Goal: Information Seeking & Learning: Learn about a topic

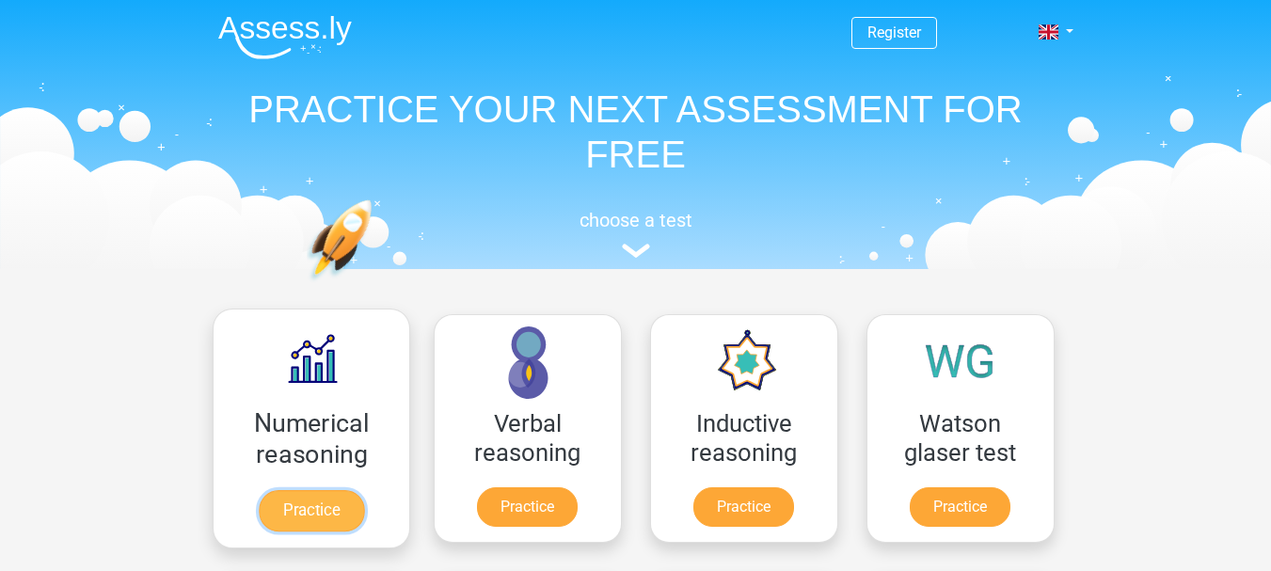
click at [325, 490] on link "Practice" at bounding box center [310, 510] width 105 height 41
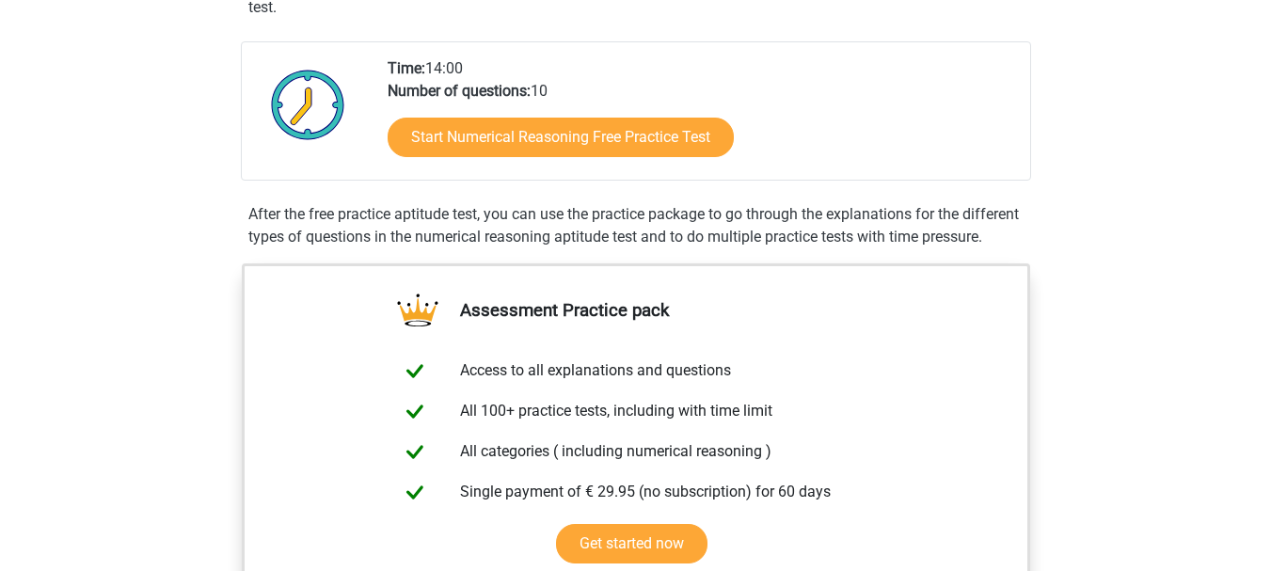
scroll to position [432, 0]
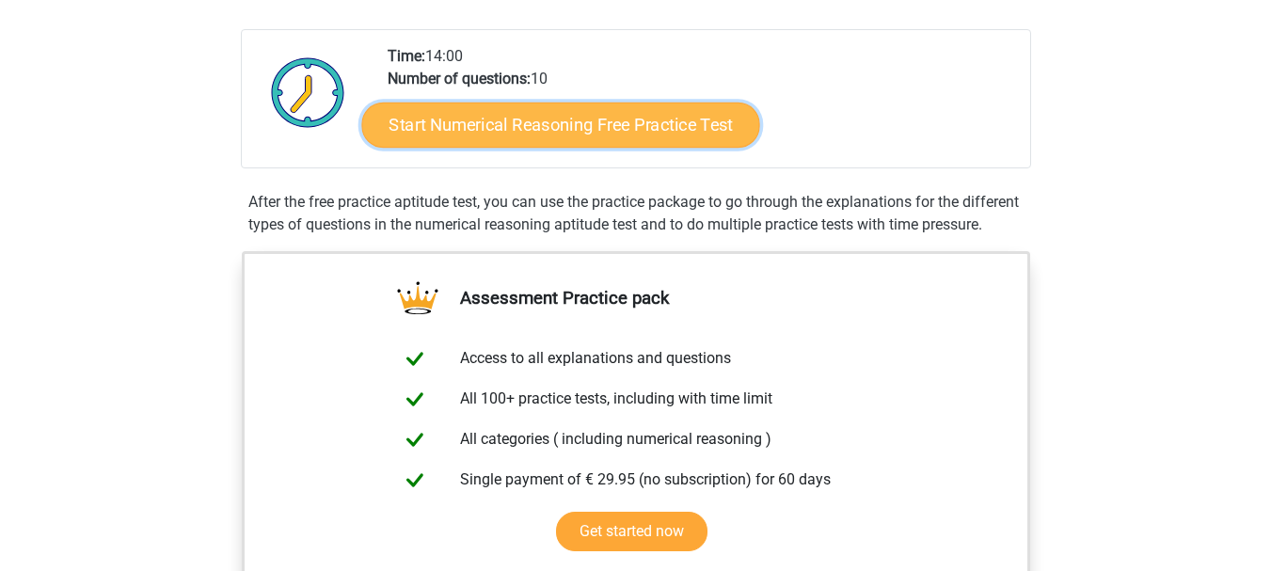
click at [598, 137] on link "Start Numerical Reasoning Free Practice Test" at bounding box center [560, 124] width 398 height 45
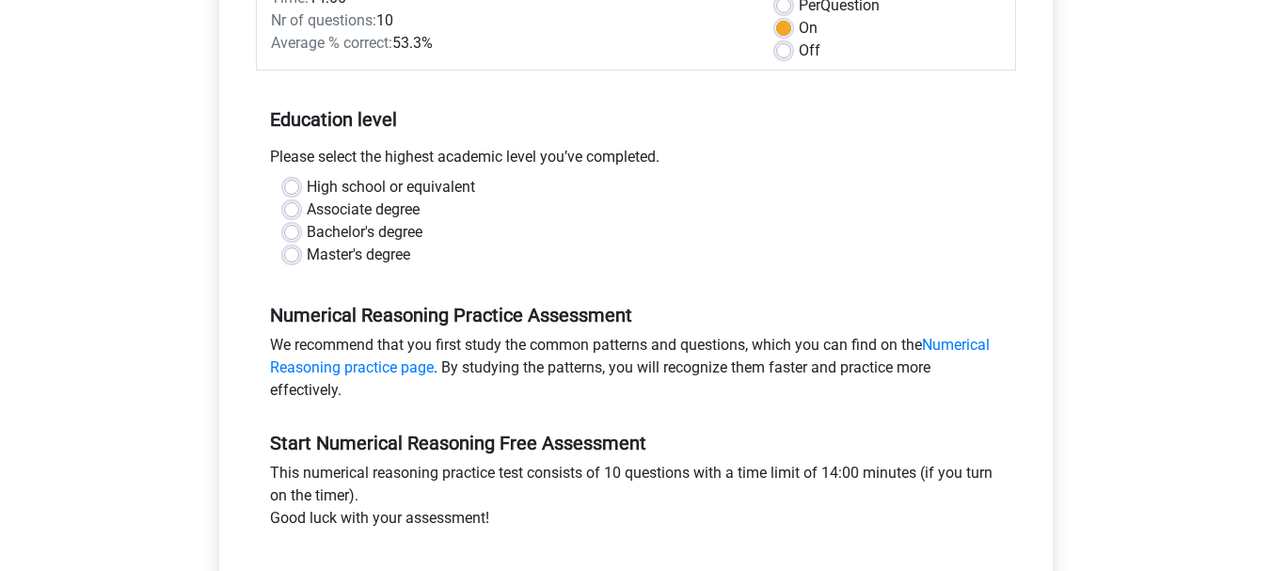
scroll to position [302, 0]
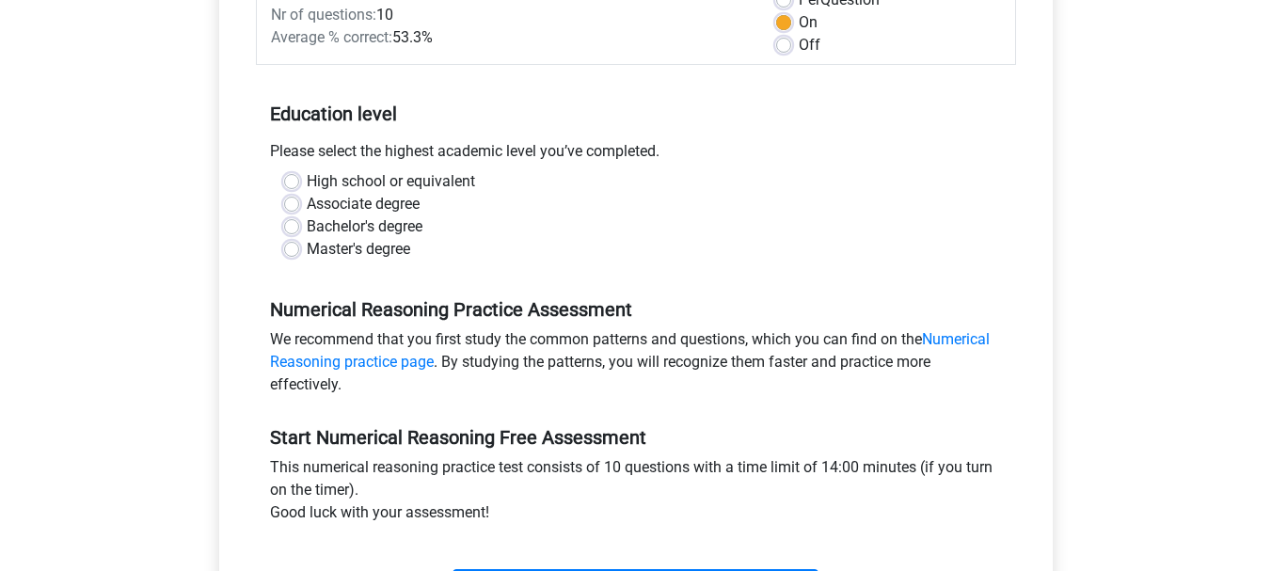
click at [307, 249] on label "Master's degree" at bounding box center [358, 249] width 103 height 23
click at [294, 249] on input "Master's degree" at bounding box center [291, 247] width 15 height 19
radio input "true"
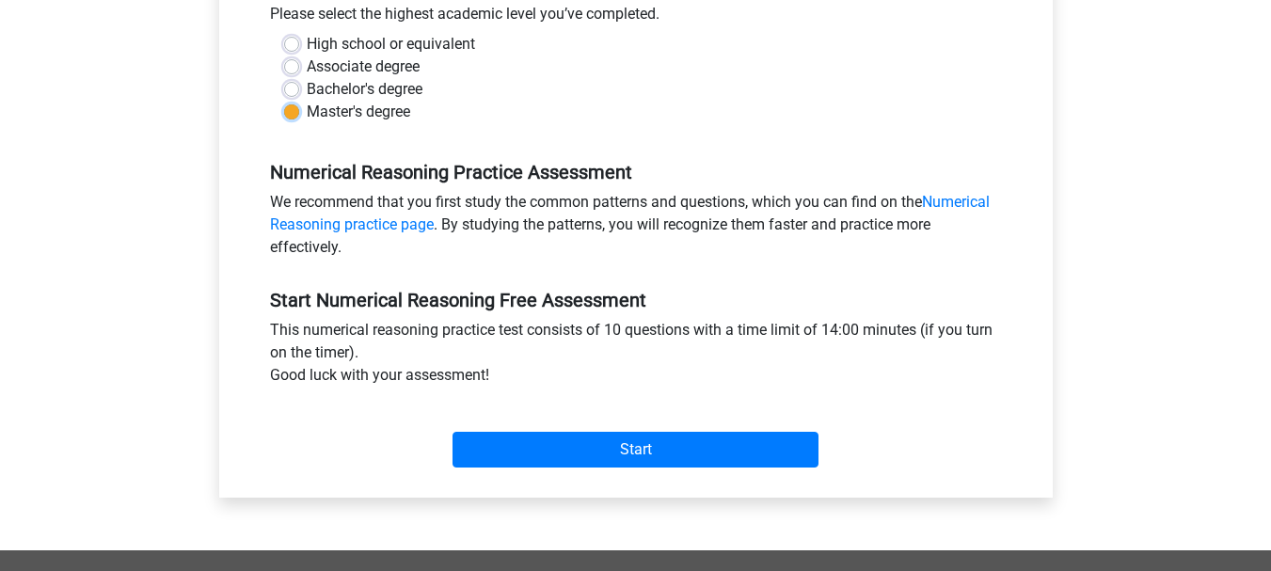
scroll to position [445, 0]
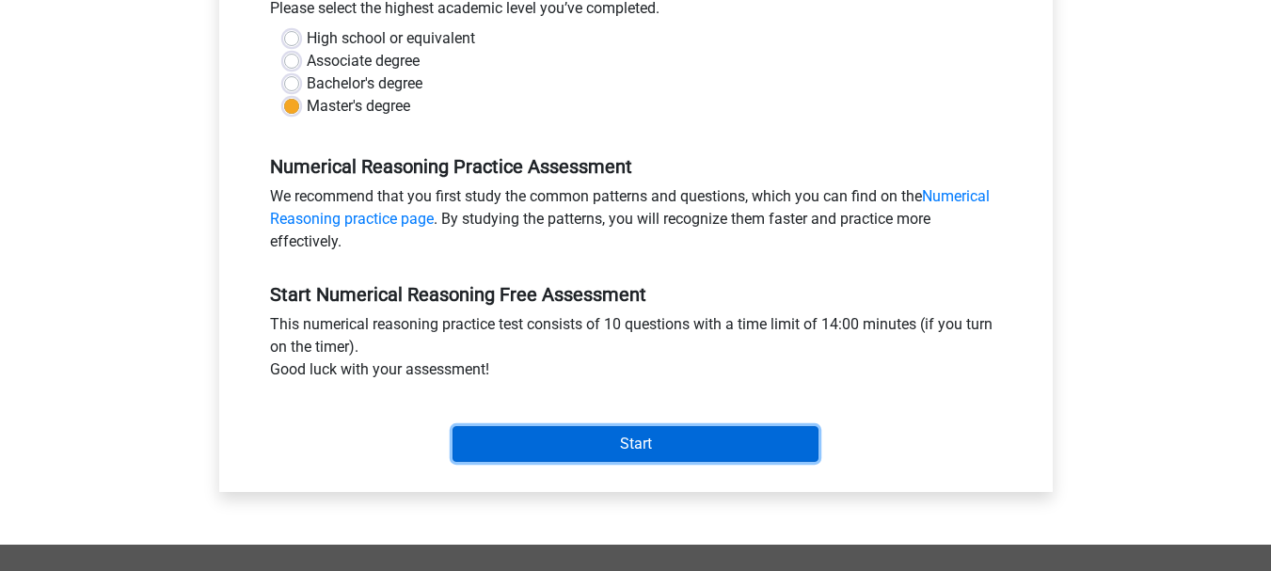
click at [597, 447] on input "Start" at bounding box center [636, 444] width 366 height 36
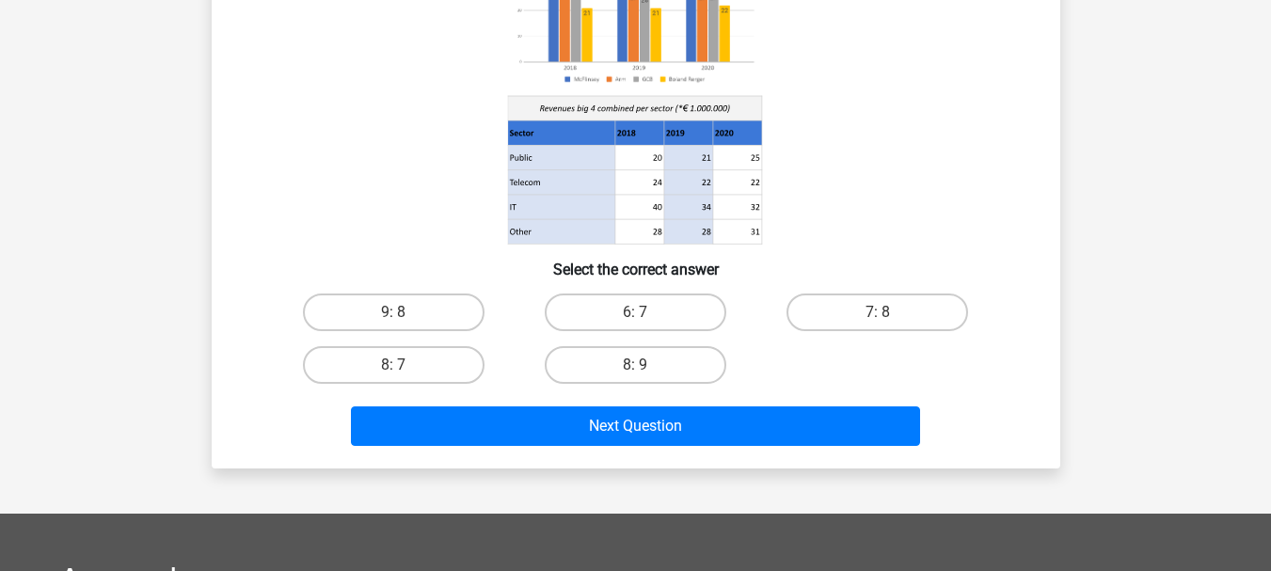
scroll to position [240, 0]
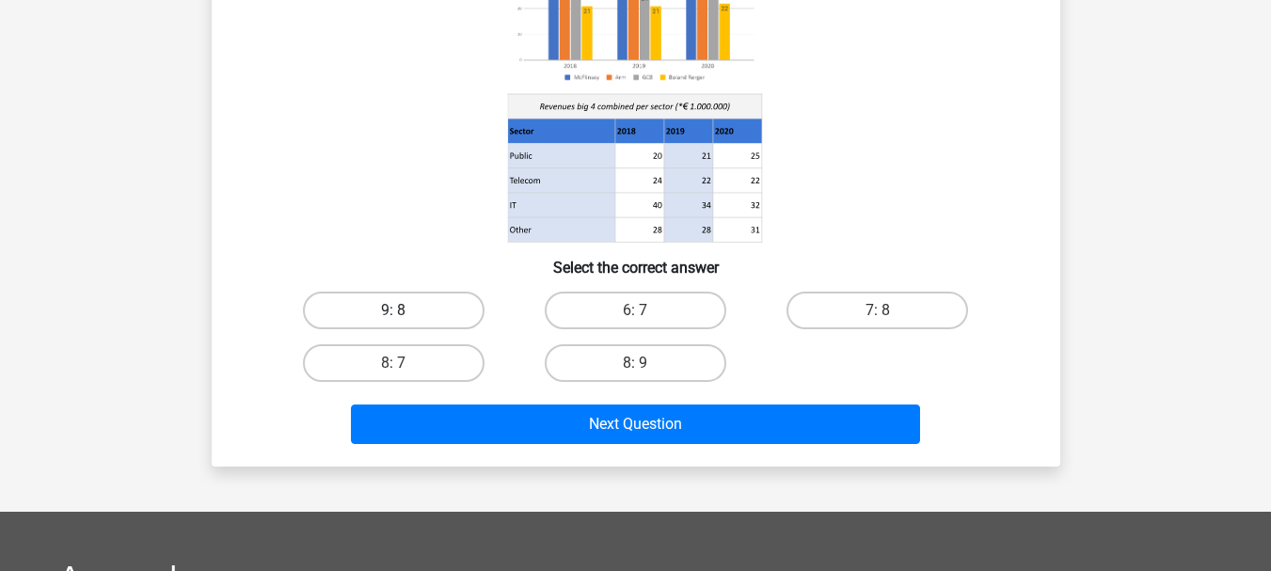
click at [391, 311] on label "9: 8" at bounding box center [394, 311] width 182 height 38
click at [393, 311] on input "9: 8" at bounding box center [399, 316] width 12 height 12
radio input "true"
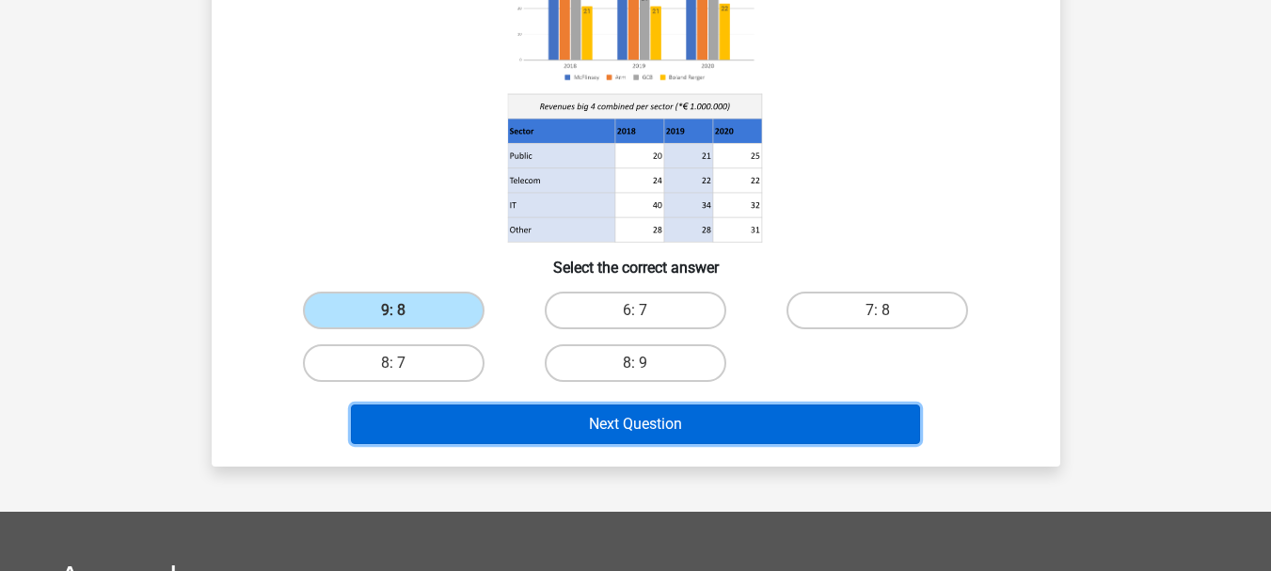
click at [619, 434] on button "Next Question" at bounding box center [635, 425] width 569 height 40
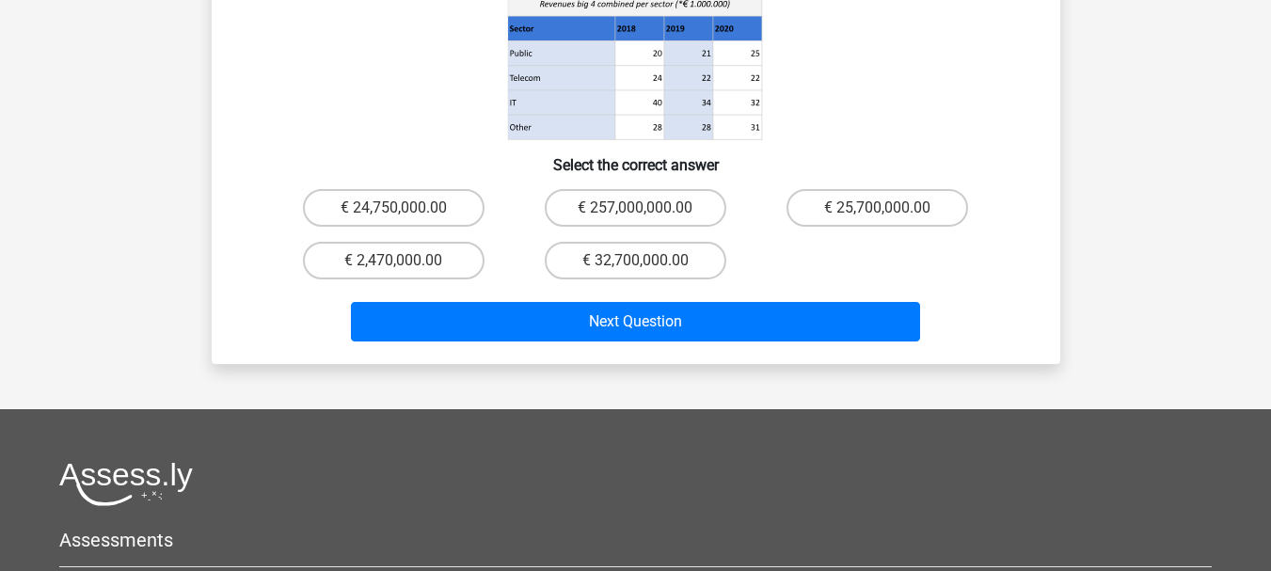
scroll to position [415, 0]
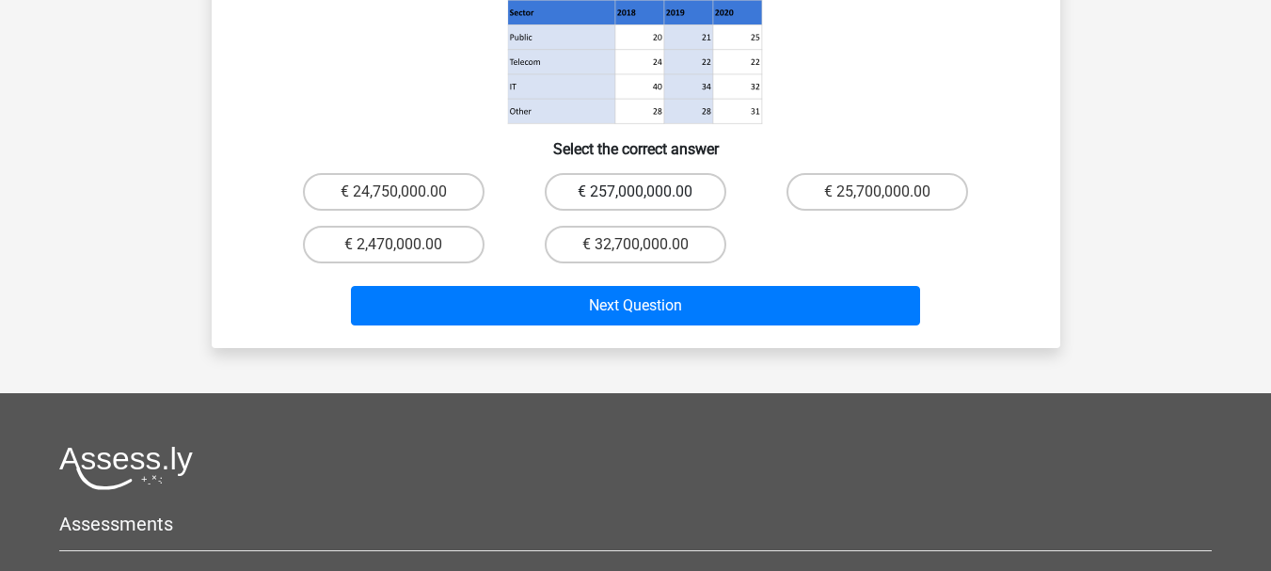
click at [610, 173] on label "€ 257,000,000.00" at bounding box center [636, 192] width 182 height 38
click at [635, 192] on input "€ 257,000,000.00" at bounding box center [641, 198] width 12 height 12
radio input "true"
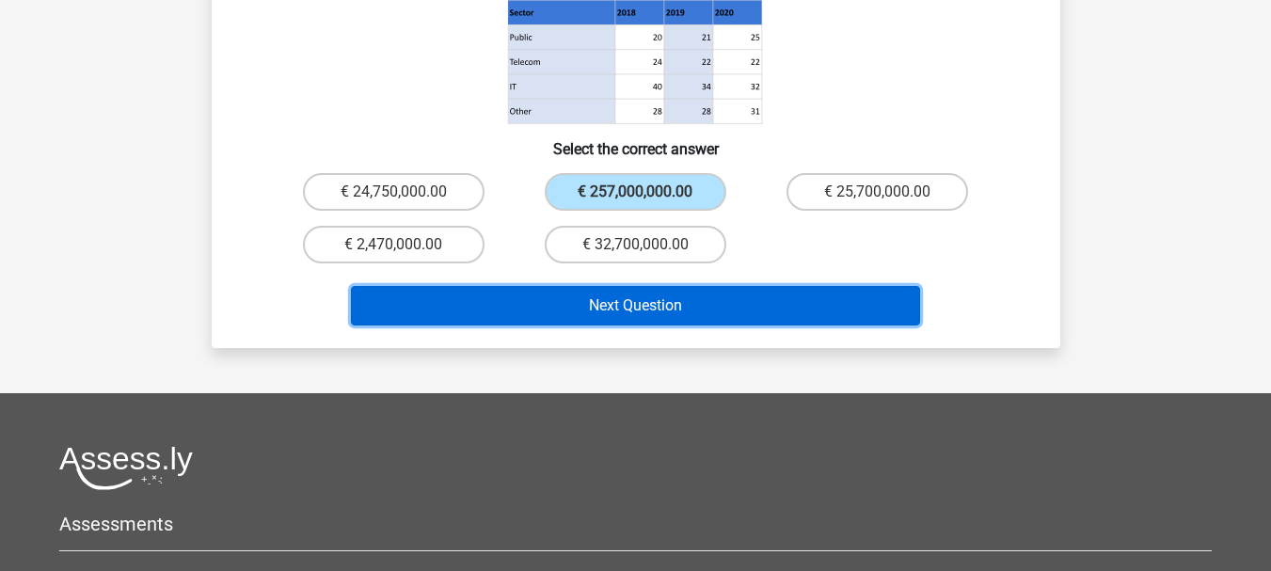
click at [665, 286] on button "Next Question" at bounding box center [635, 306] width 569 height 40
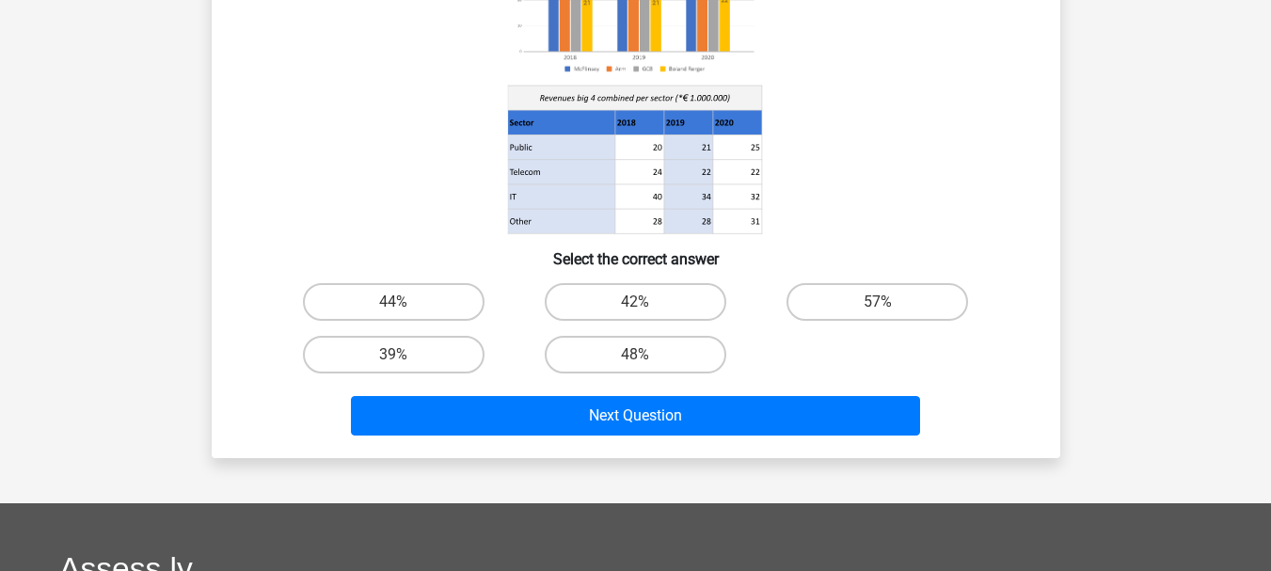
scroll to position [286, 0]
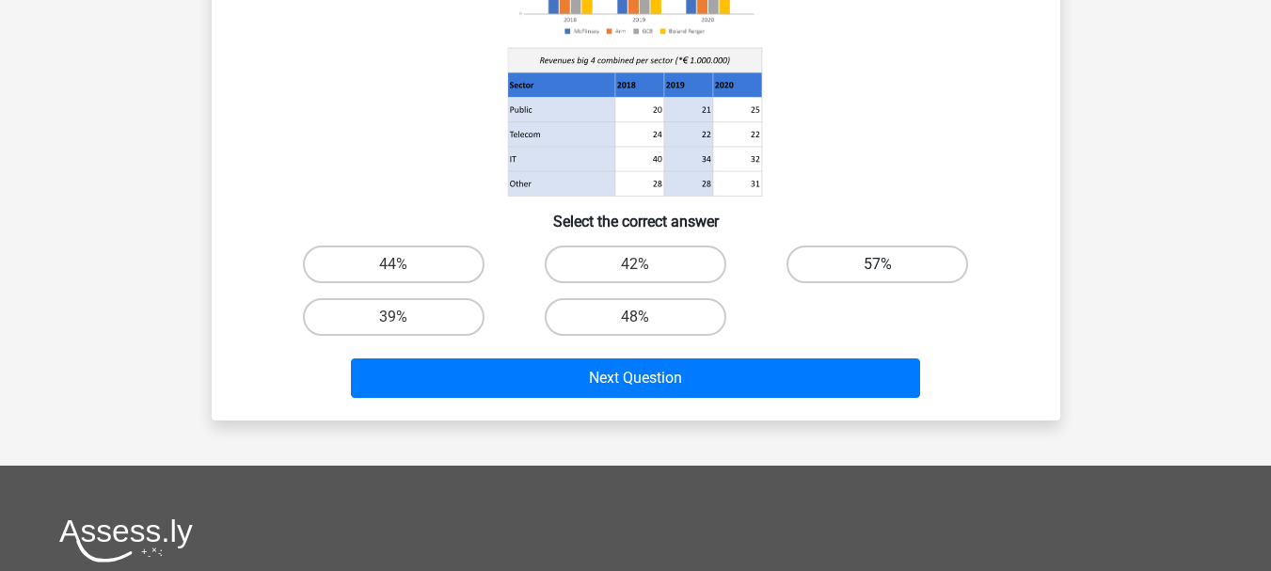
click at [897, 260] on label "57%" at bounding box center [878, 265] width 182 height 38
click at [890, 264] on input "57%" at bounding box center [884, 270] width 12 height 12
radio input "true"
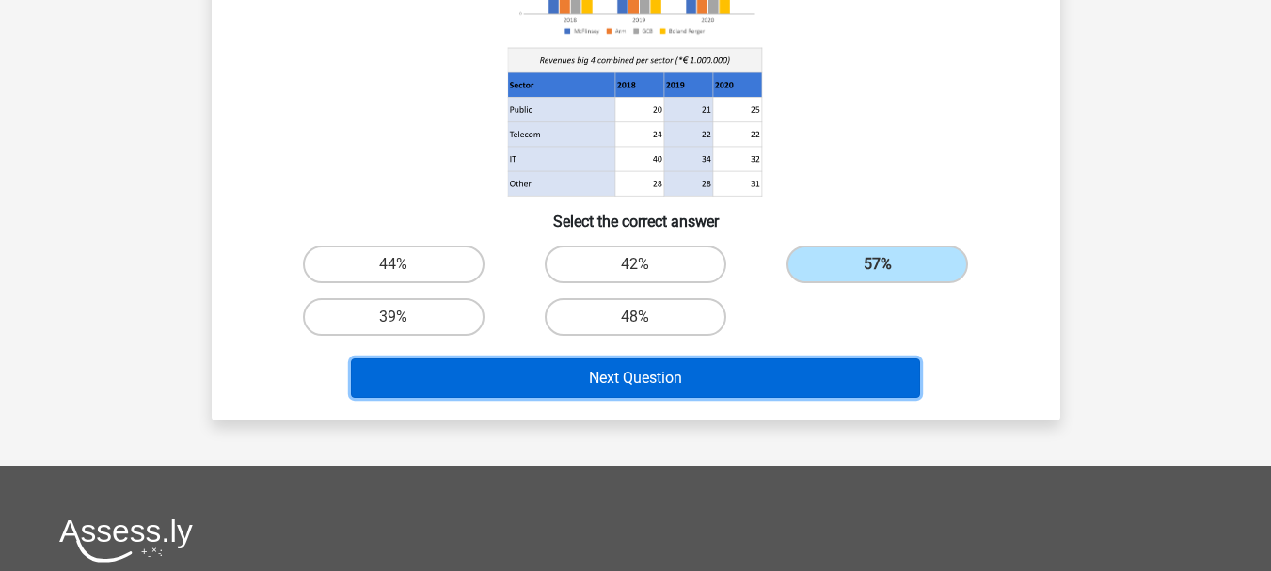
click at [761, 390] on button "Next Question" at bounding box center [635, 378] width 569 height 40
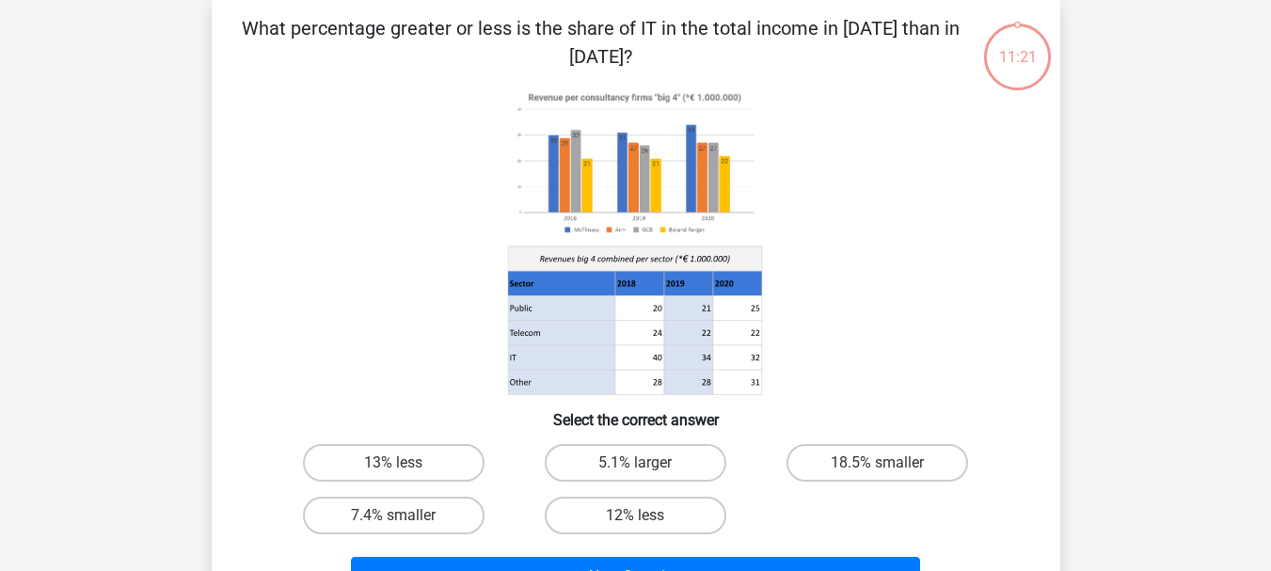
scroll to position [87, 0]
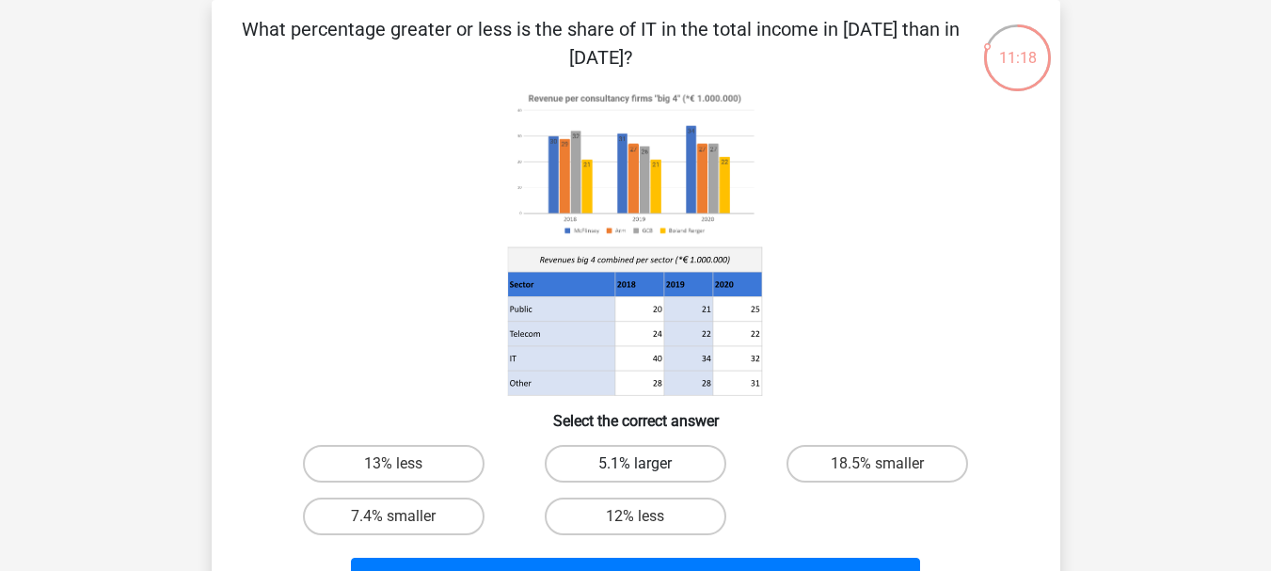
click at [632, 469] on label "5.1% larger" at bounding box center [636, 464] width 182 height 38
click at [635, 469] on input "5.1% larger" at bounding box center [641, 470] width 12 height 12
radio input "true"
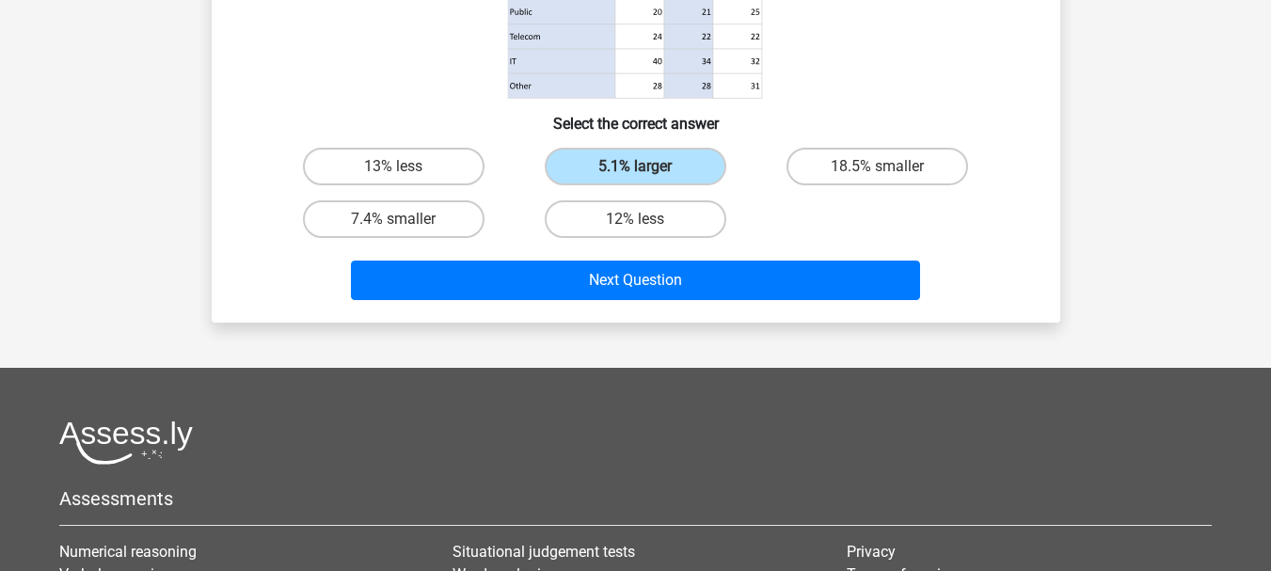
scroll to position [406, 0]
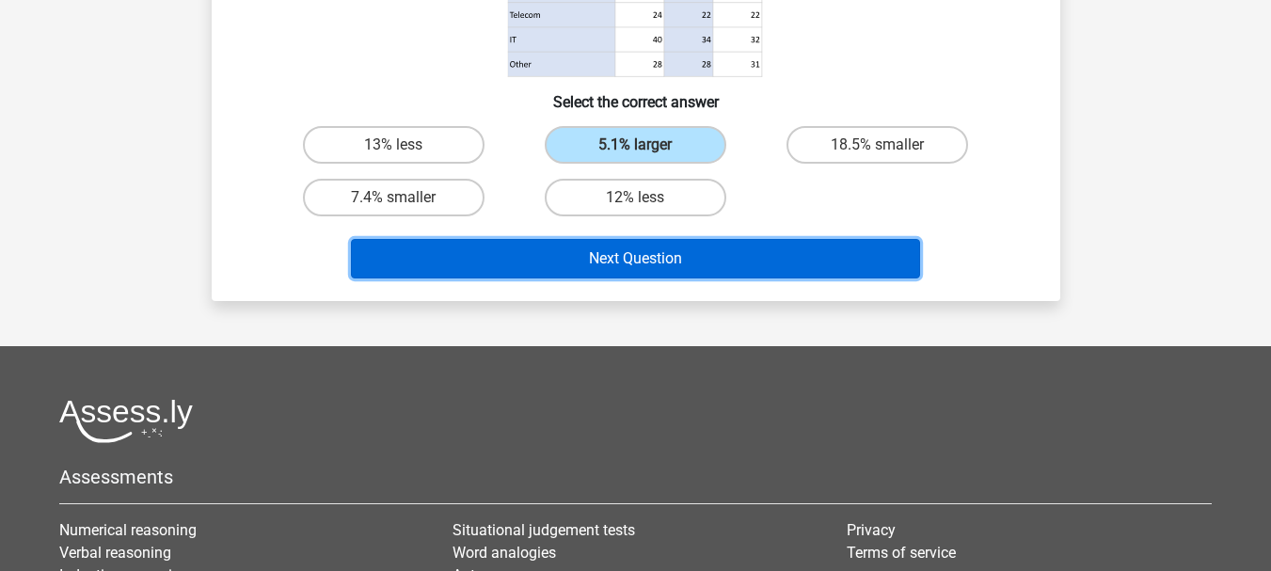
click at [681, 259] on button "Next Question" at bounding box center [635, 259] width 569 height 40
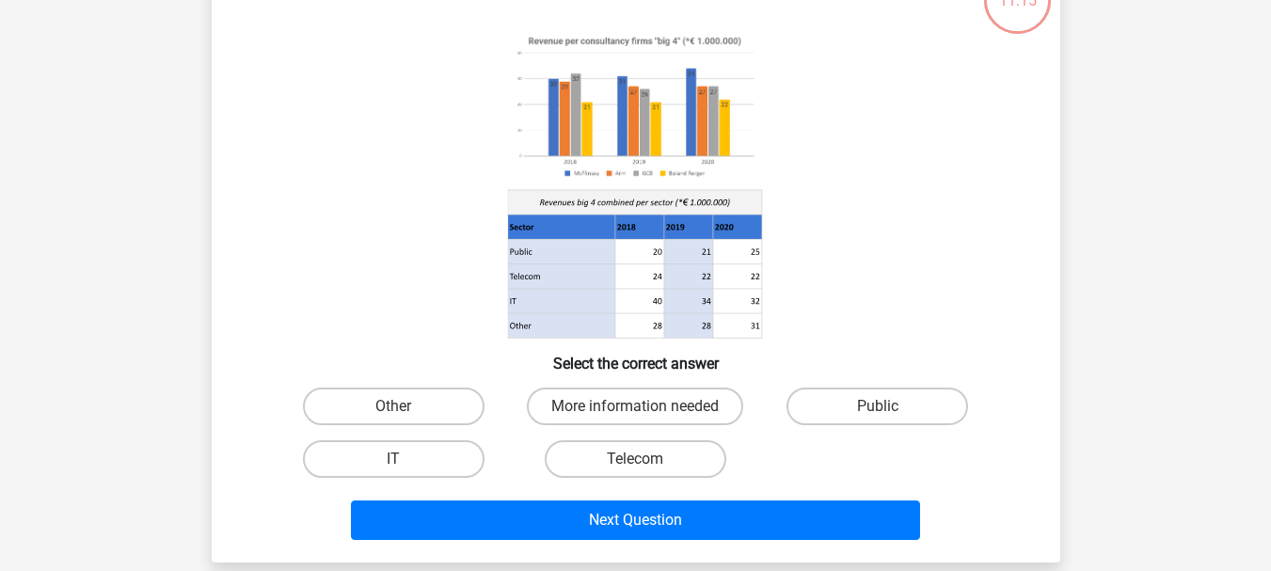
scroll to position [87, 0]
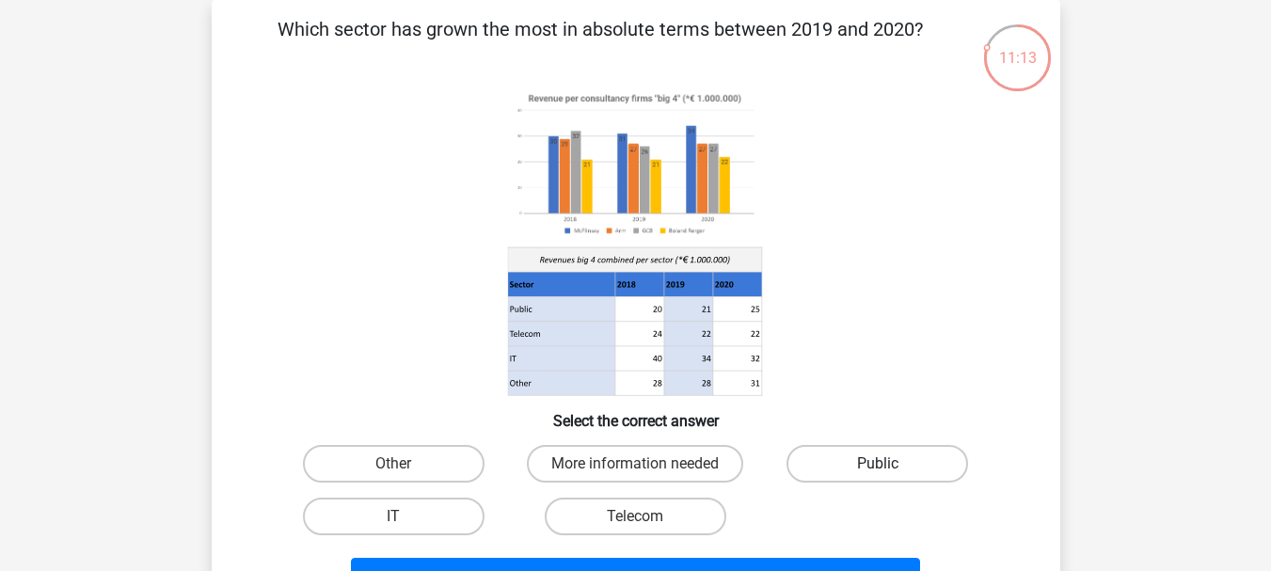
click at [890, 466] on label "Public" at bounding box center [878, 464] width 182 height 38
click at [890, 466] on input "Public" at bounding box center [884, 470] width 12 height 12
radio input "true"
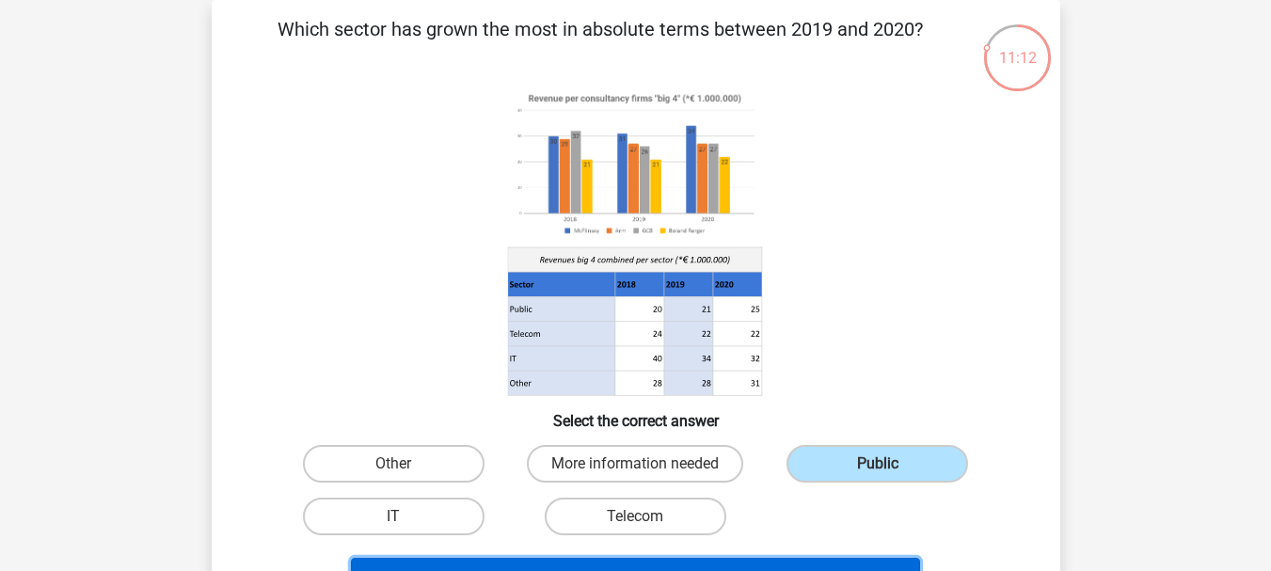
click at [791, 565] on button "Next Question" at bounding box center [635, 578] width 569 height 40
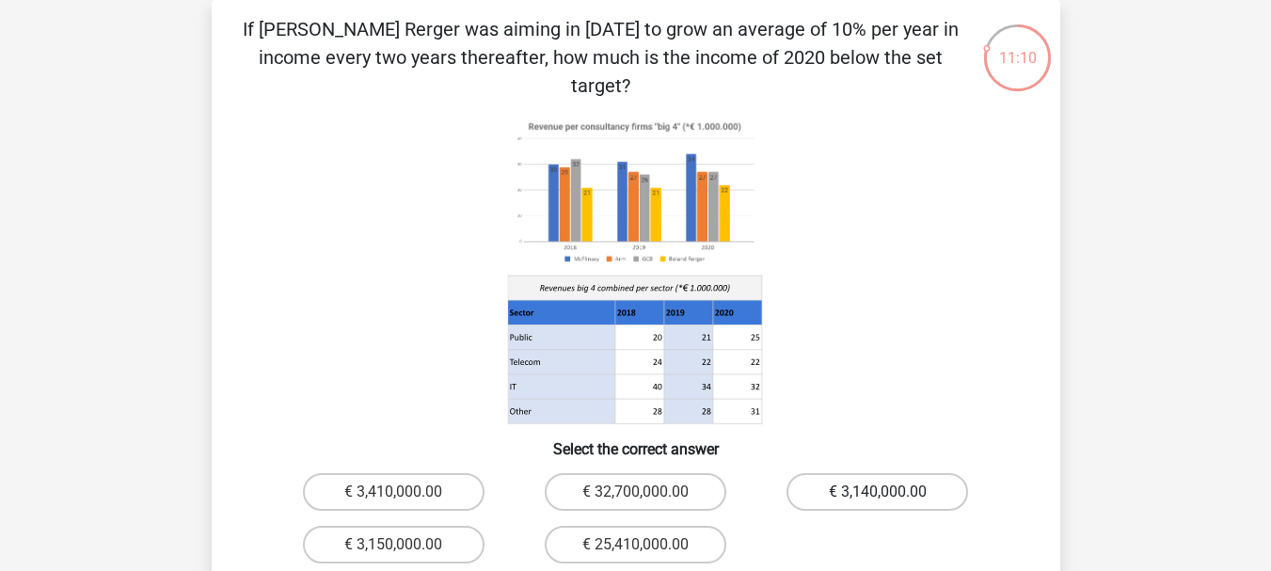
click at [895, 473] on label "€ 3,140,000.00" at bounding box center [878, 492] width 182 height 38
click at [890, 492] on input "€ 3,140,000.00" at bounding box center [884, 498] width 12 height 12
radio input "true"
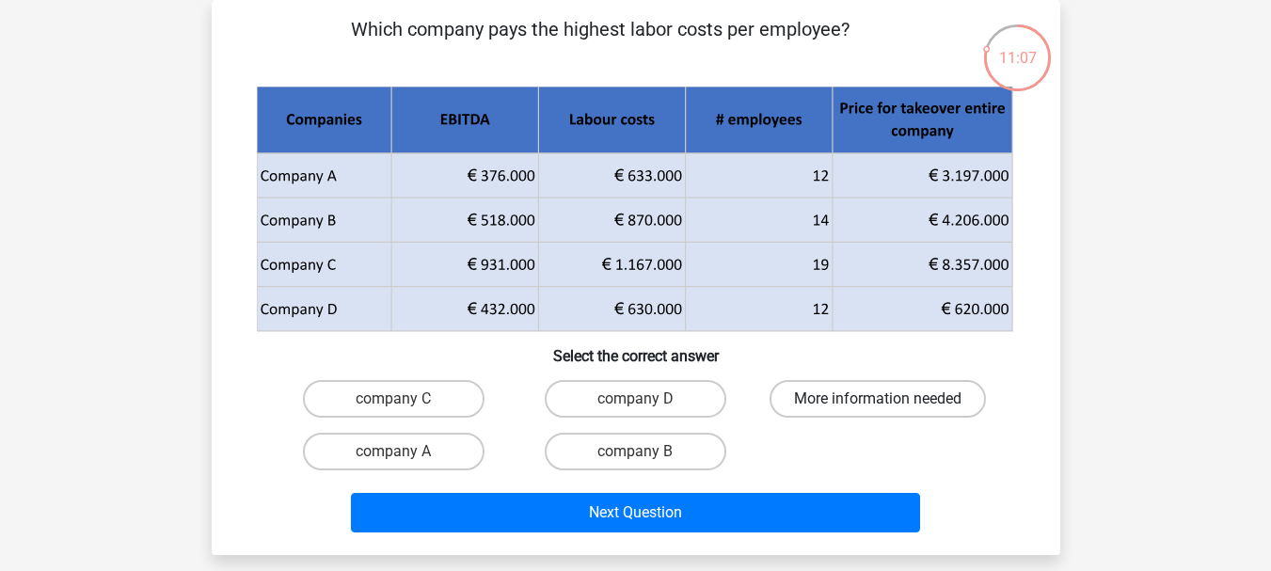
click at [871, 406] on label "More information needed" at bounding box center [878, 399] width 216 height 38
click at [878, 406] on input "More information needed" at bounding box center [884, 405] width 12 height 12
radio input "true"
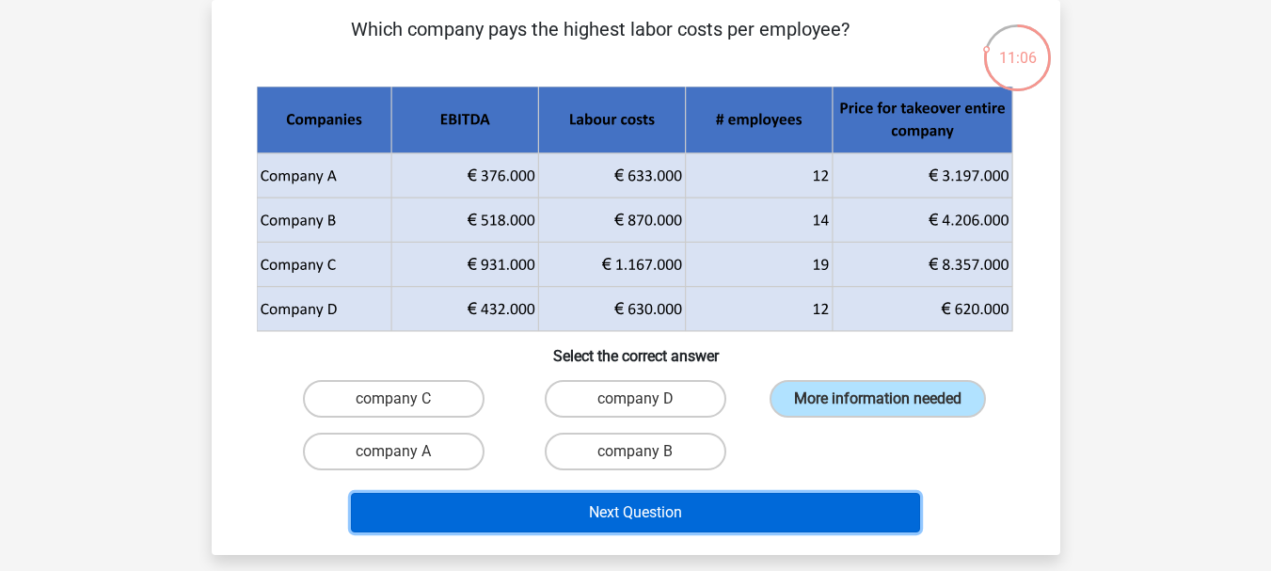
click at [737, 513] on button "Next Question" at bounding box center [635, 513] width 569 height 40
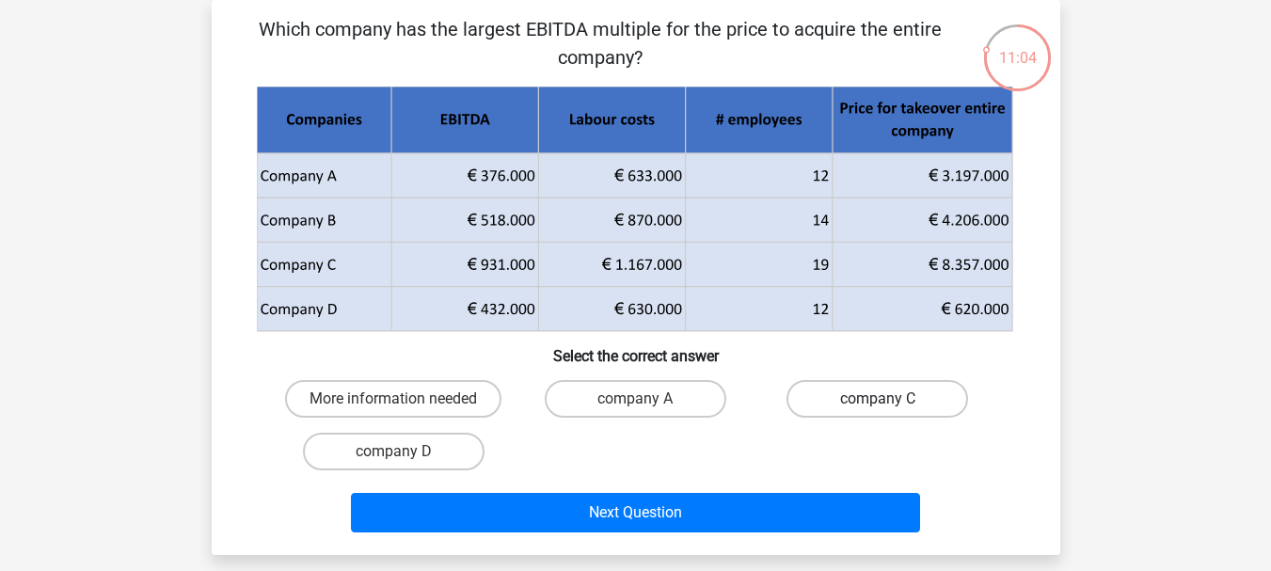
click at [856, 394] on label "company C" at bounding box center [878, 399] width 182 height 38
click at [878, 399] on input "company C" at bounding box center [884, 405] width 12 height 12
radio input "true"
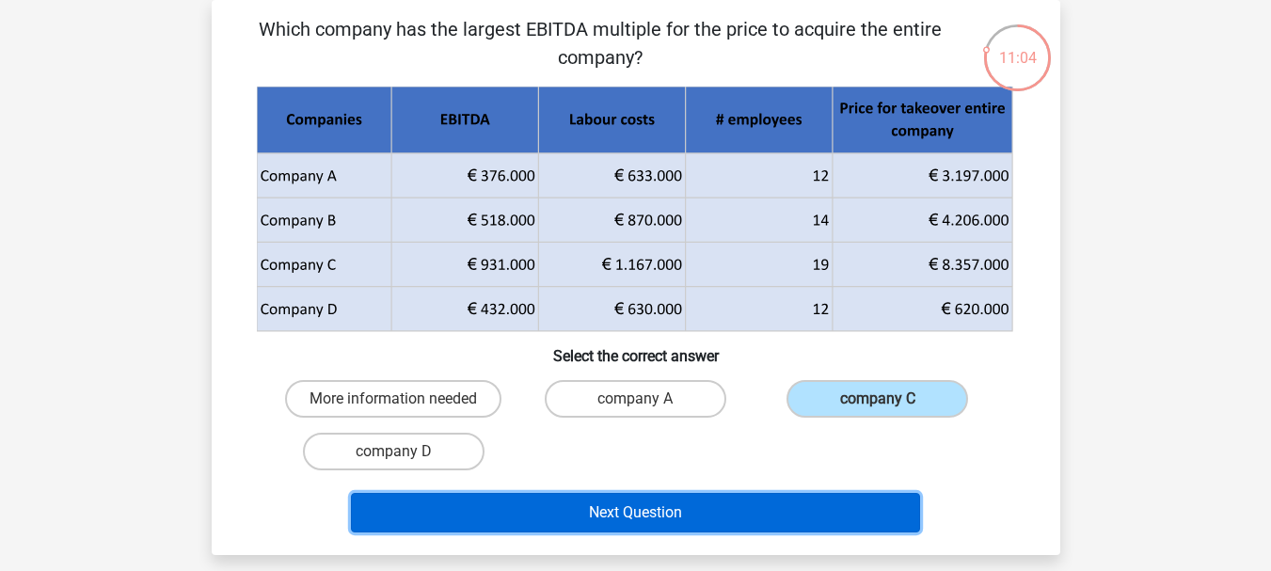
click at [756, 511] on button "Next Question" at bounding box center [635, 513] width 569 height 40
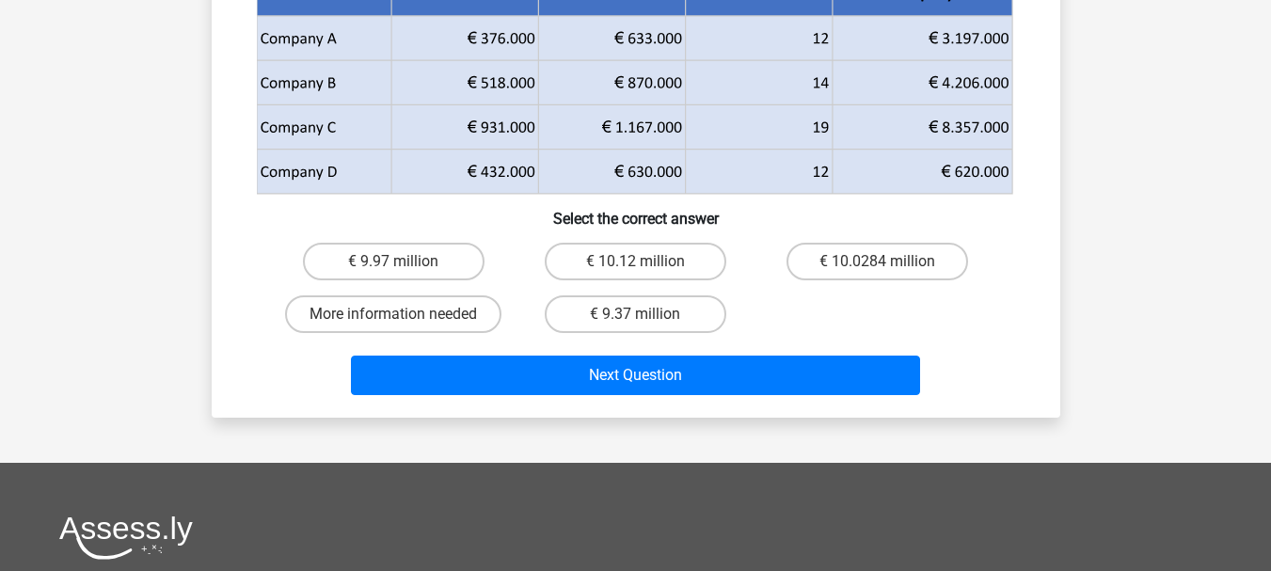
scroll to position [282, 0]
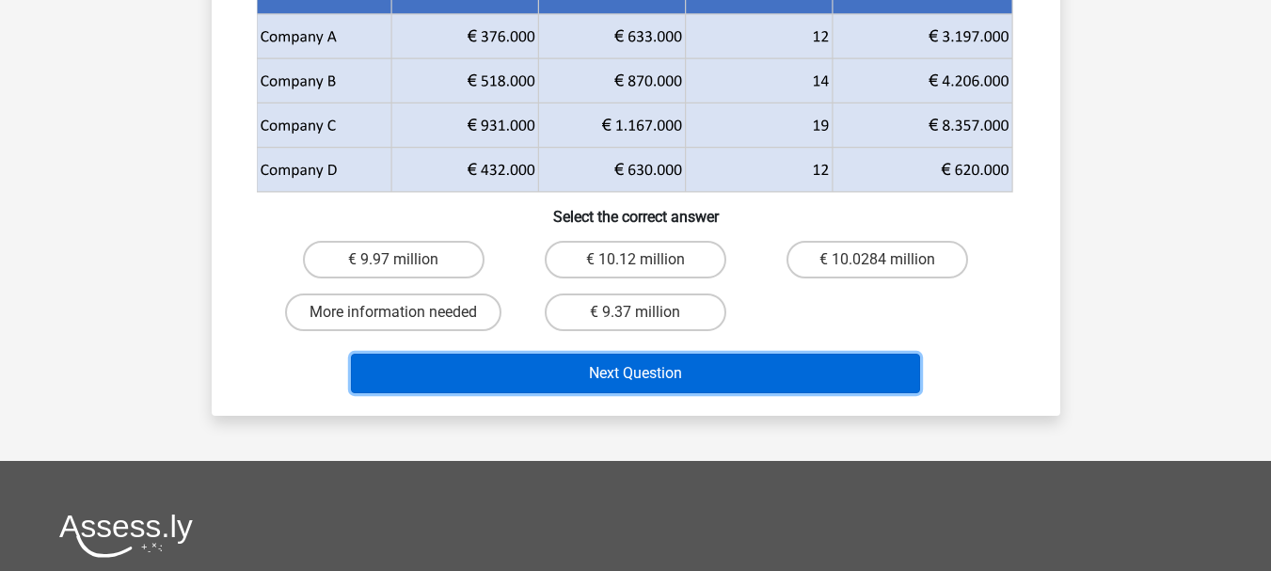
click at [611, 384] on button "Next Question" at bounding box center [635, 374] width 569 height 40
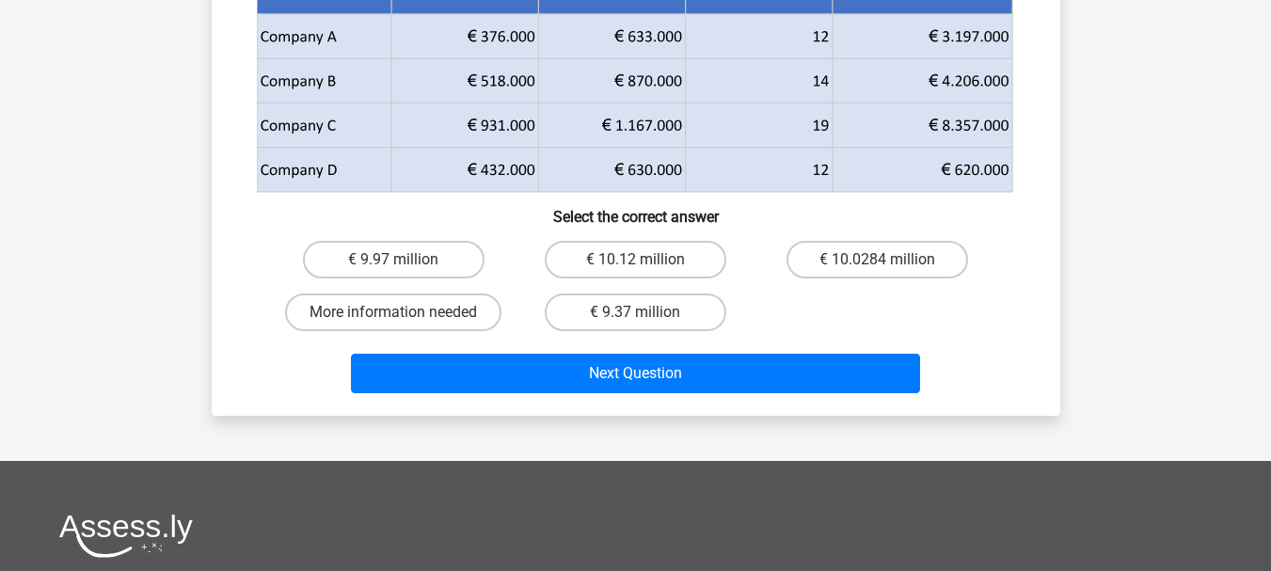
click at [635, 323] on input "€ 9.37 million" at bounding box center [641, 318] width 12 height 12
radio input "true"
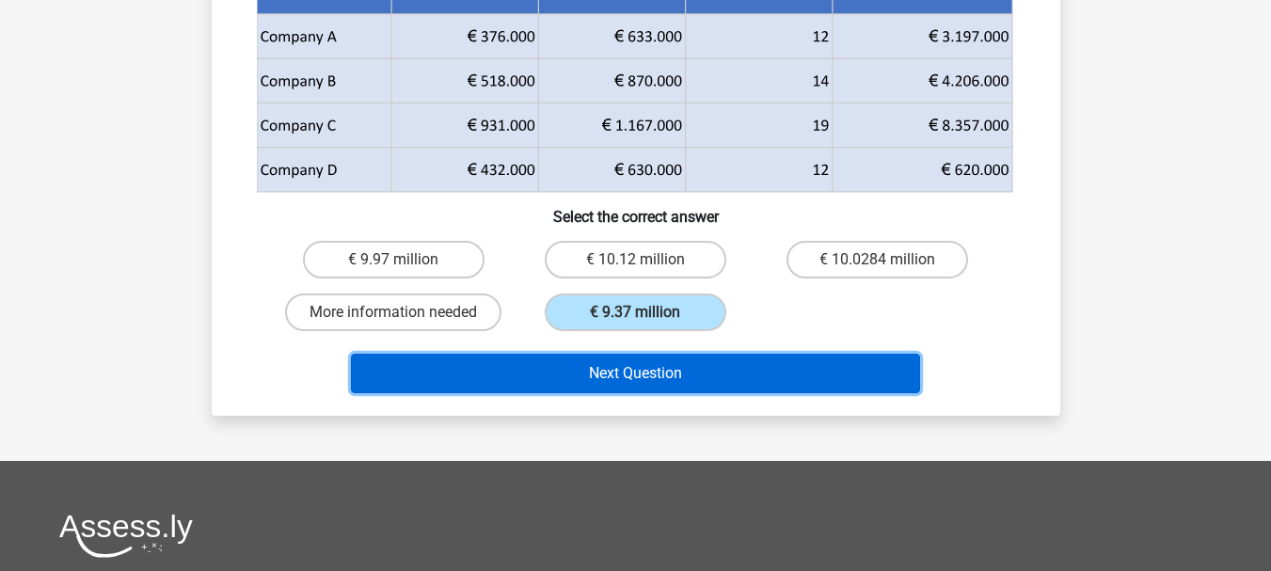
click at [628, 375] on button "Next Question" at bounding box center [635, 374] width 569 height 40
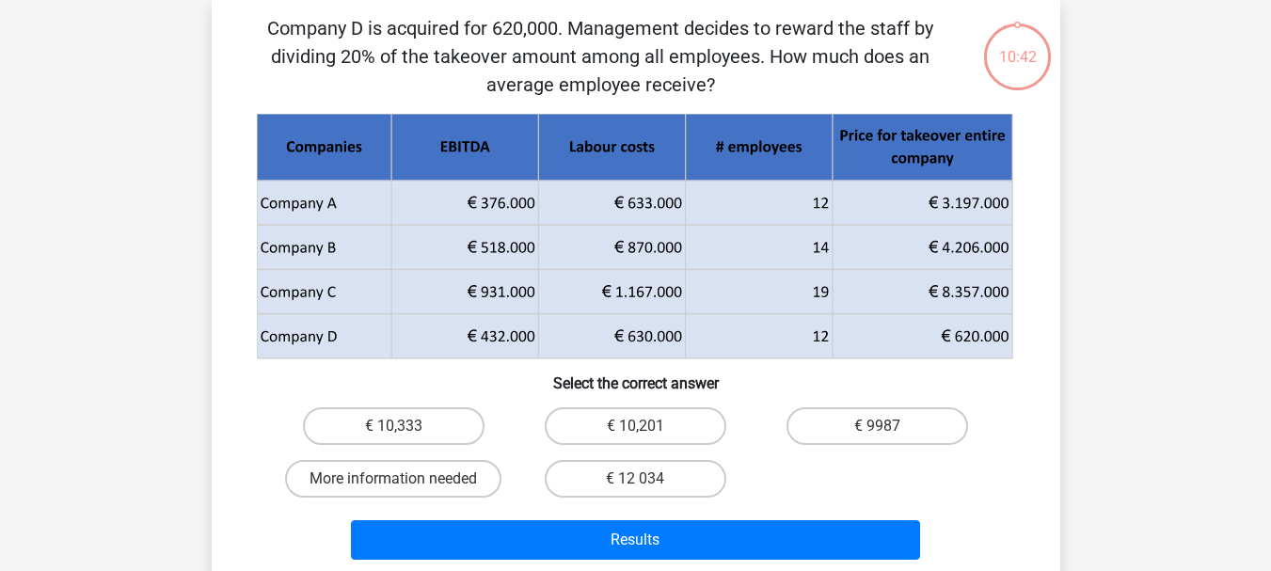
scroll to position [87, 0]
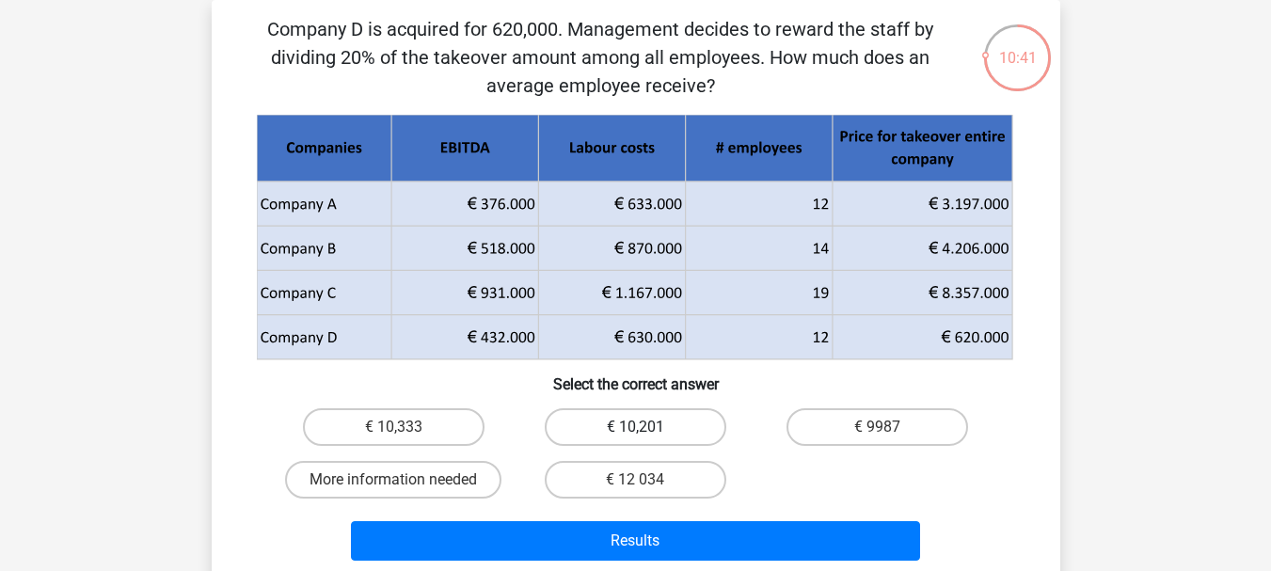
click at [649, 432] on label "€ 10,201" at bounding box center [636, 427] width 182 height 38
click at [647, 432] on input "€ 10,201" at bounding box center [641, 433] width 12 height 12
radio input "true"
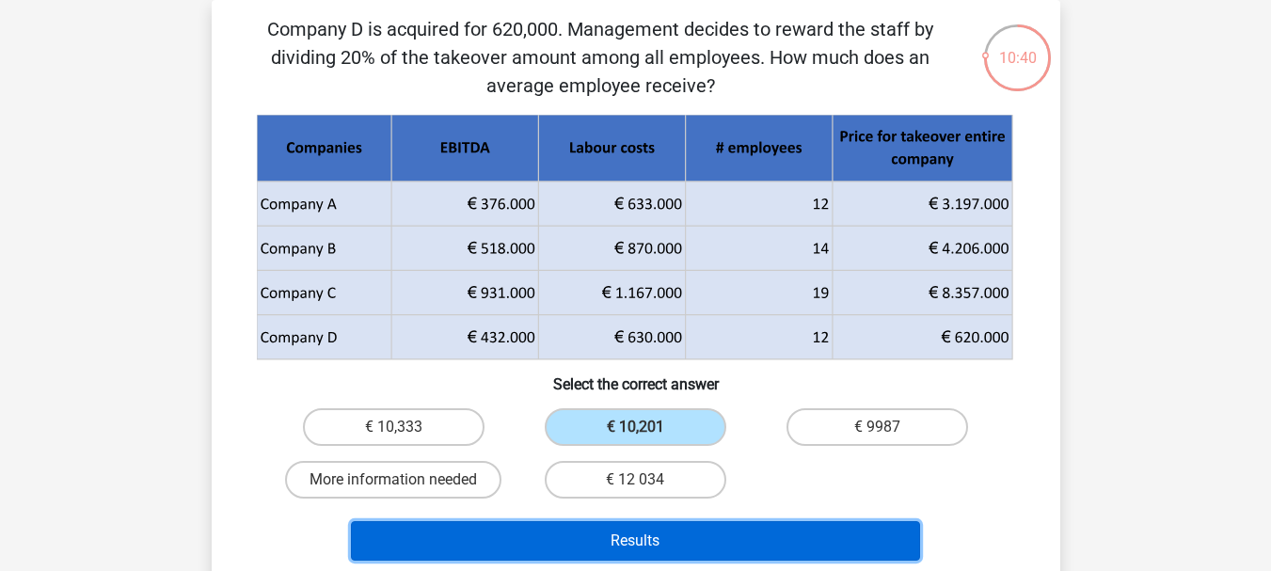
click at [646, 539] on button "Results" at bounding box center [635, 541] width 569 height 40
